Goal: Transaction & Acquisition: Subscribe to service/newsletter

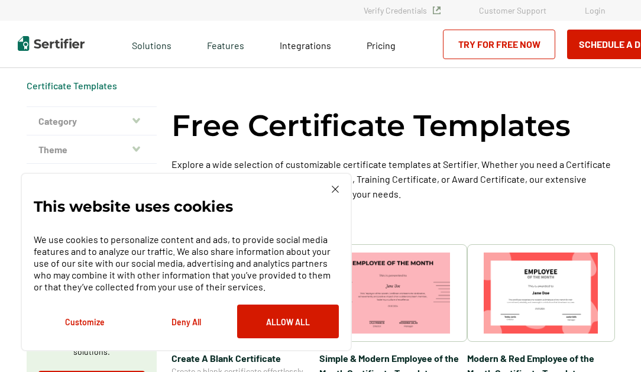
click at [335, 188] on img at bounding box center [335, 189] width 7 height 7
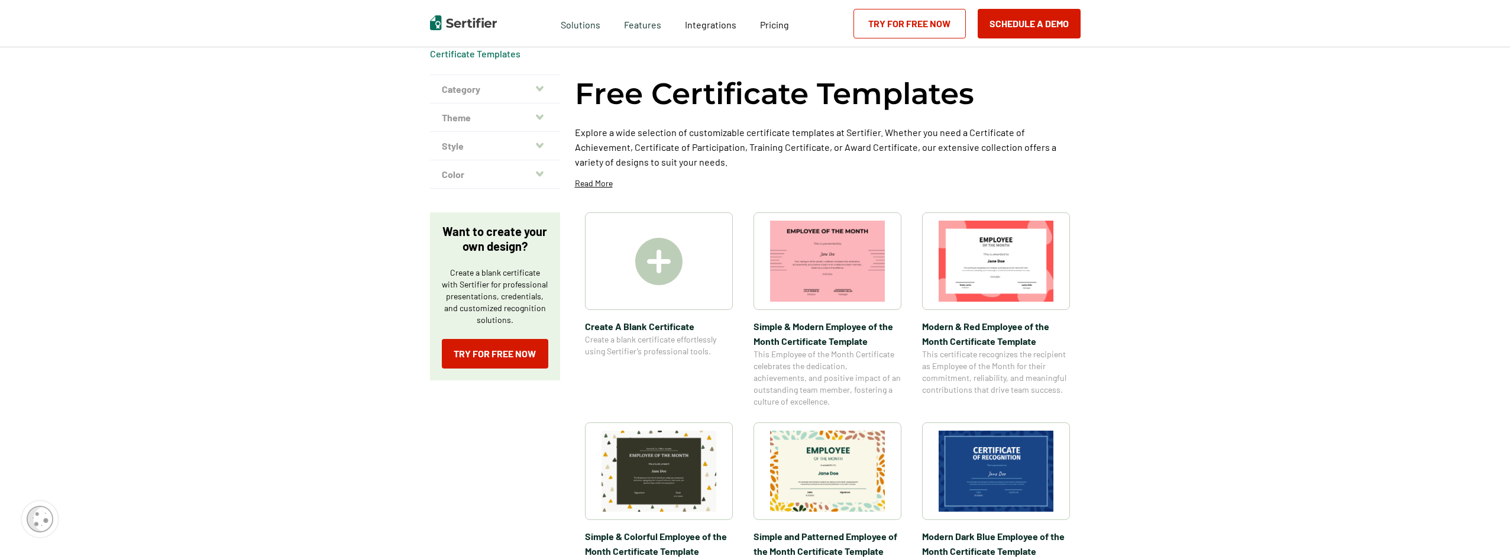
scroll to position [177, 0]
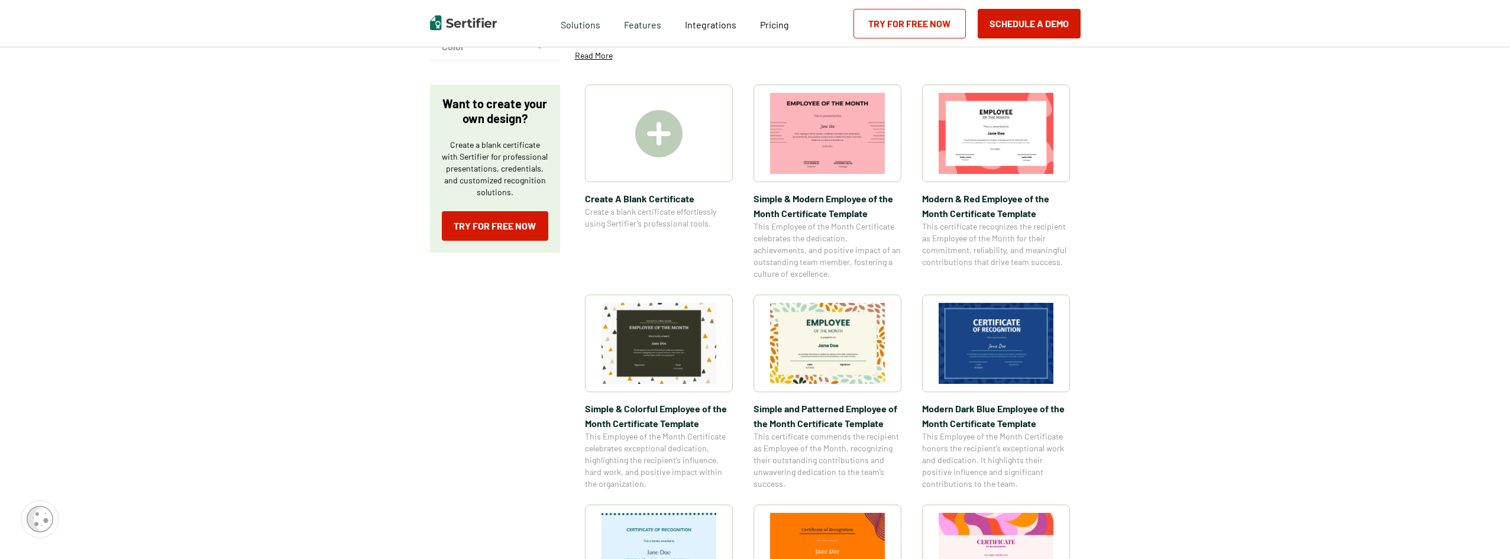
click at [641, 361] on img at bounding box center [827, 343] width 115 height 81
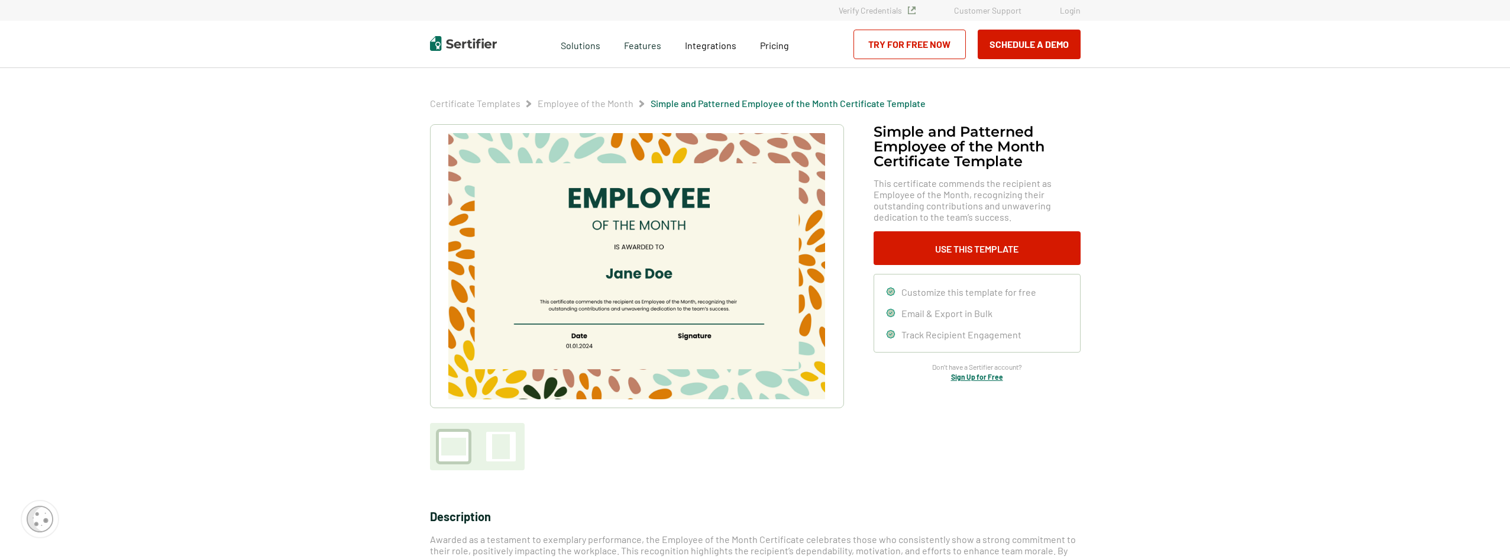
click at [607, 309] on img at bounding box center [636, 266] width 376 height 266
click at [641, 236] on button "Use This Template" at bounding box center [977, 248] width 207 height 34
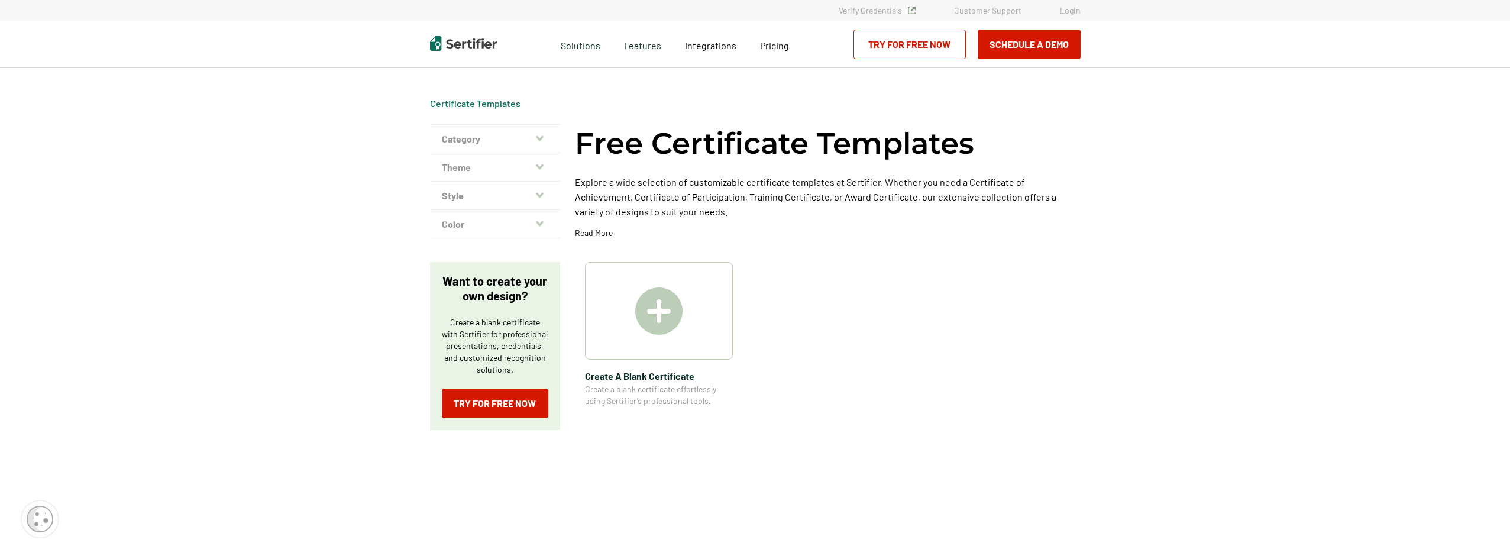
scroll to position [177, 0]
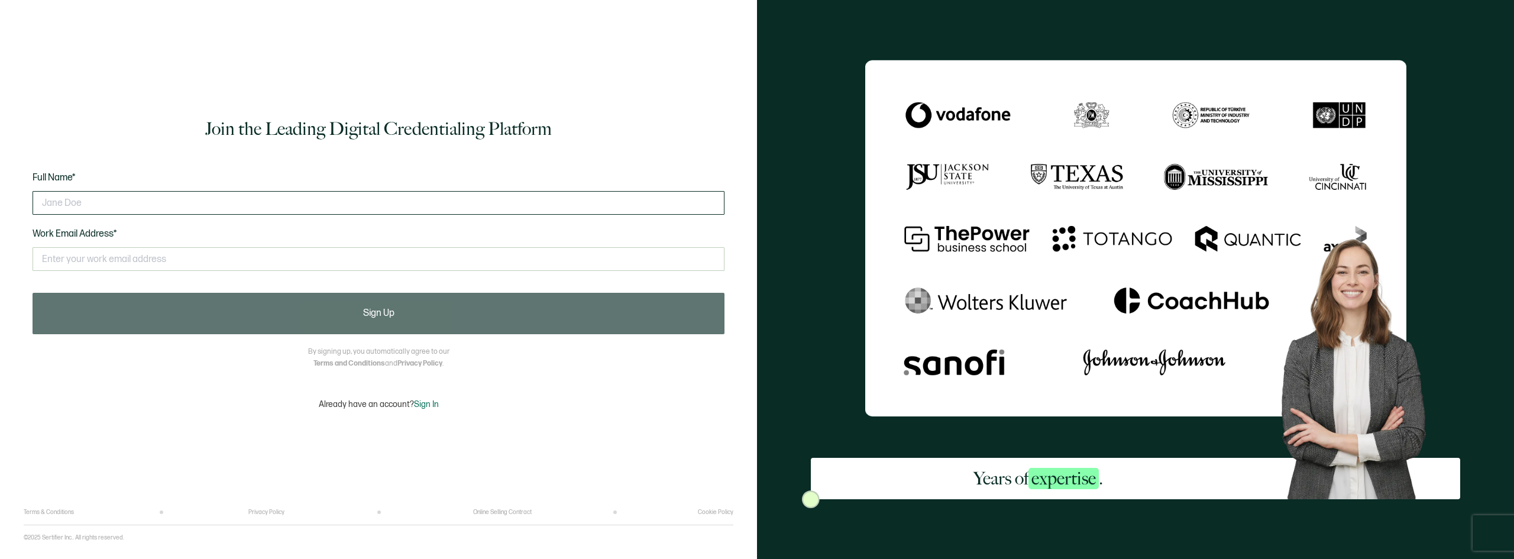
click at [178, 198] on input "text" at bounding box center [379, 203] width 692 height 24
type input "[PERSON_NAME] !"
click at [145, 257] on input "text" at bounding box center [379, 259] width 692 height 24
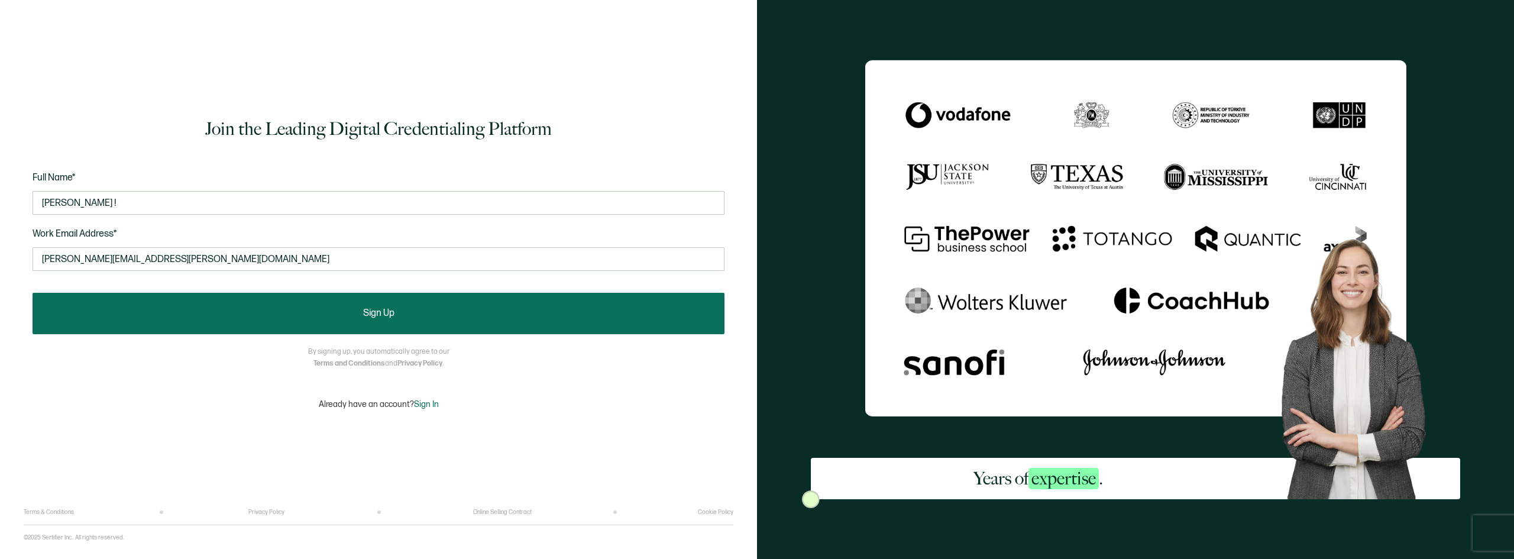
type input "[PERSON_NAME][EMAIL_ADDRESS][PERSON_NAME][DOMAIN_NAME]"
click at [290, 305] on button "Sign Up" at bounding box center [379, 313] width 692 height 41
